Goal: Information Seeking & Learning: Learn about a topic

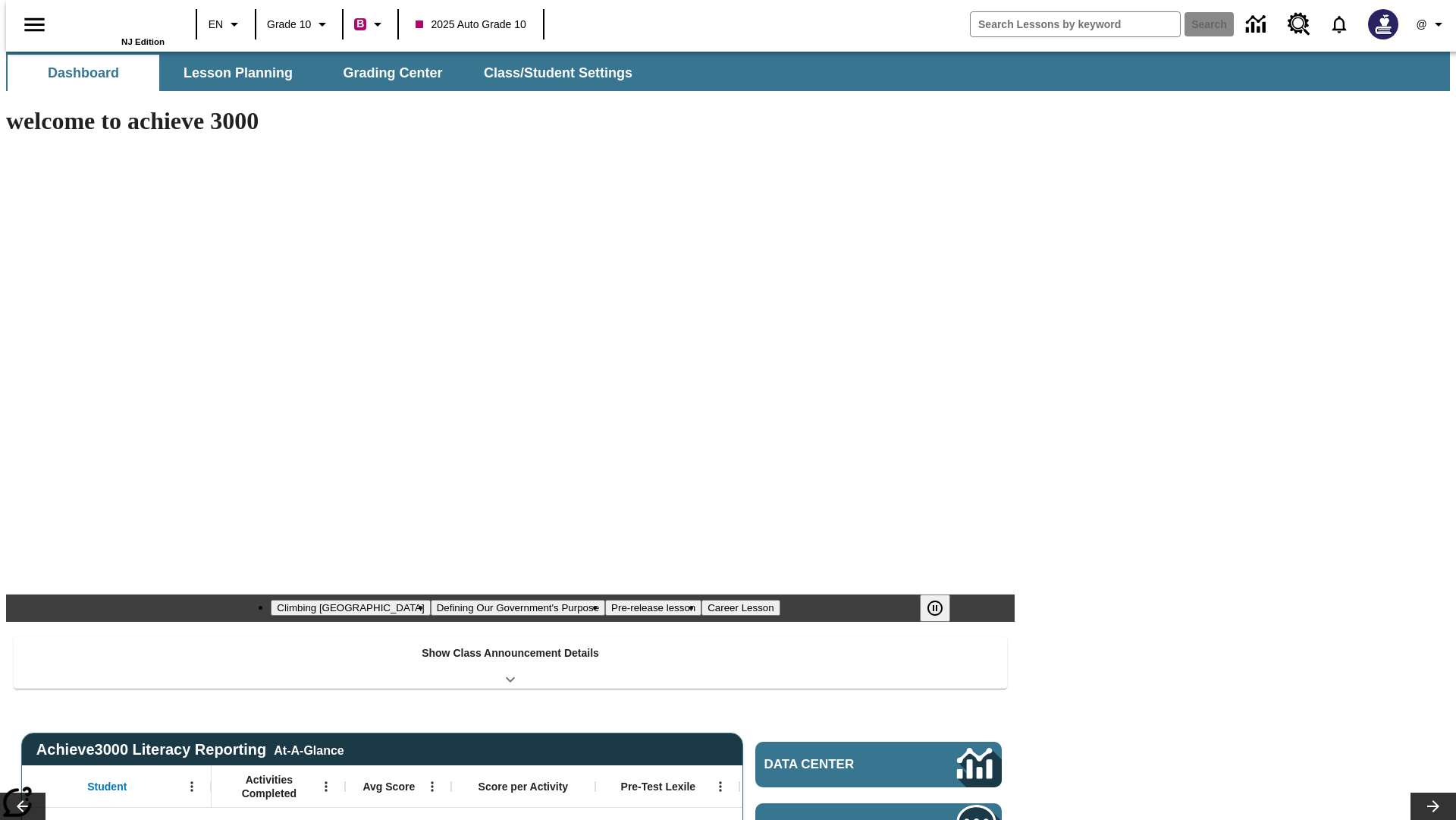
type input "-1"
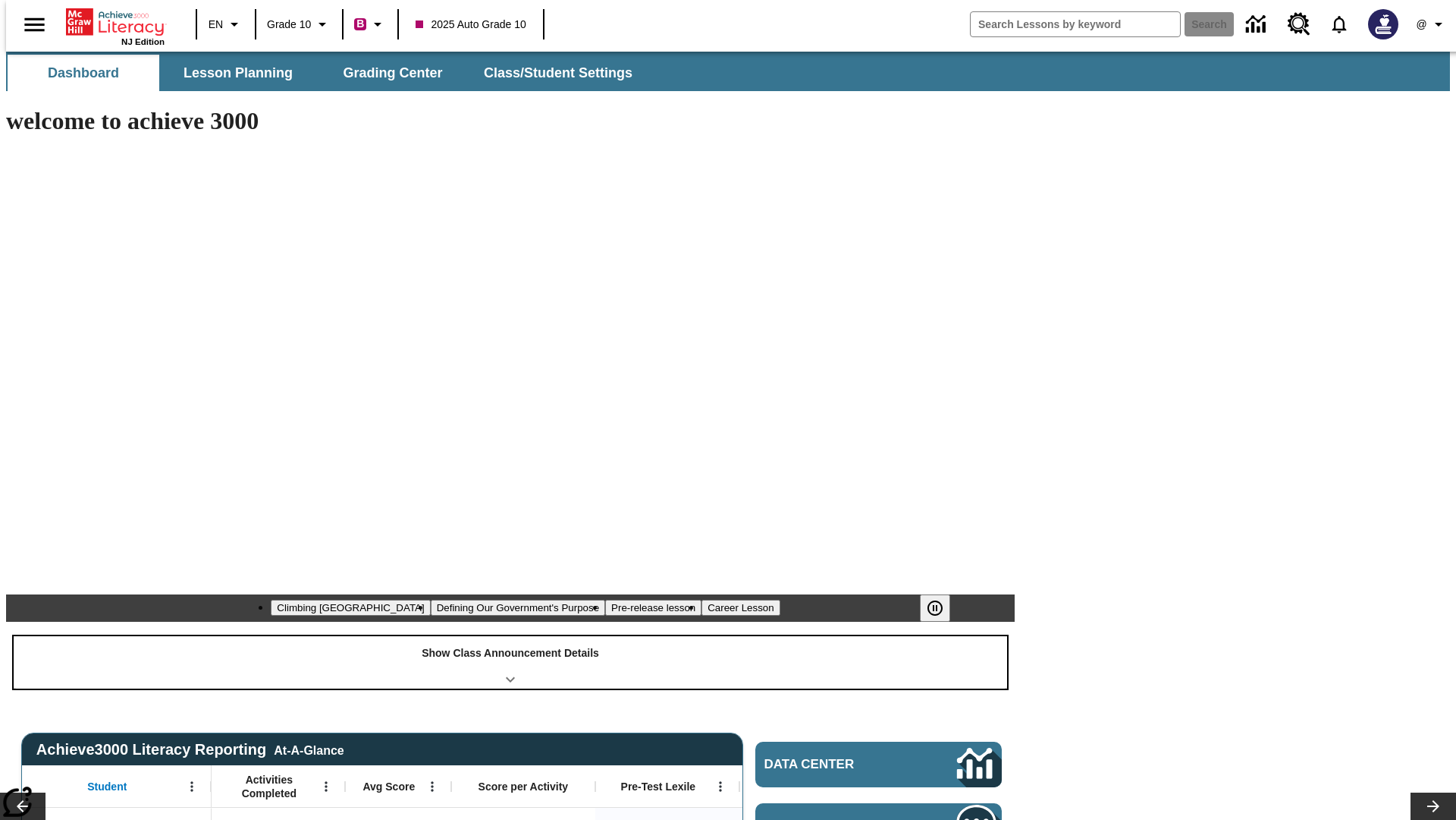
click at [511, 636] on div "Show Class Announcement Details" at bounding box center [510, 662] width 994 height 53
